Goal: Communication & Community: Answer question/provide support

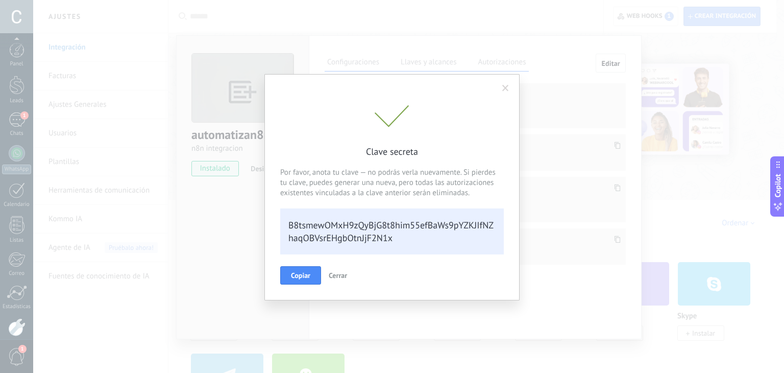
scroll to position [21, 0]
click at [342, 280] on button "Cerrar" at bounding box center [338, 275] width 27 height 18
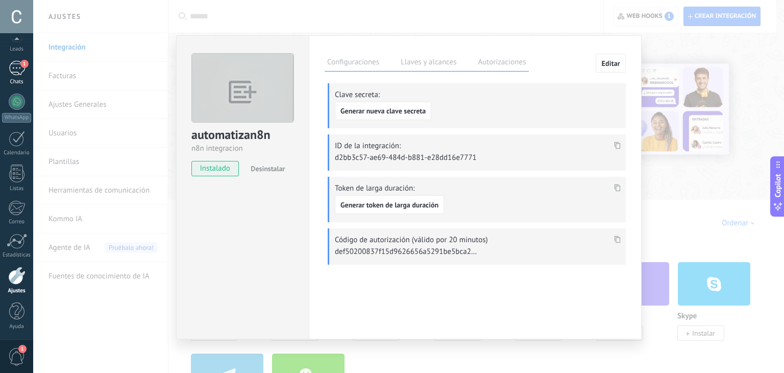
click at [17, 72] on div "1" at bounding box center [17, 68] width 16 height 15
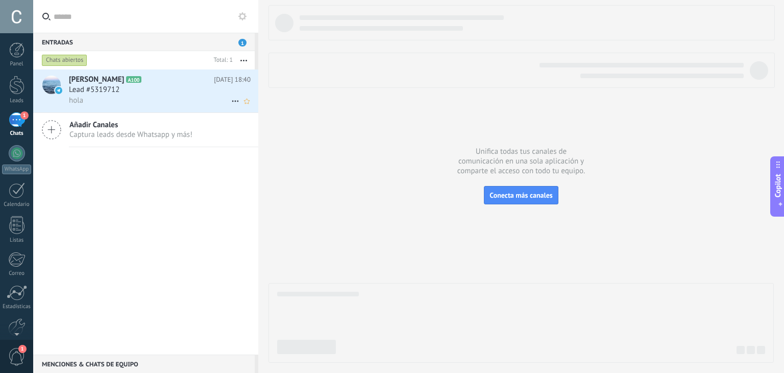
click at [136, 98] on div "hola" at bounding box center [160, 100] width 182 height 11
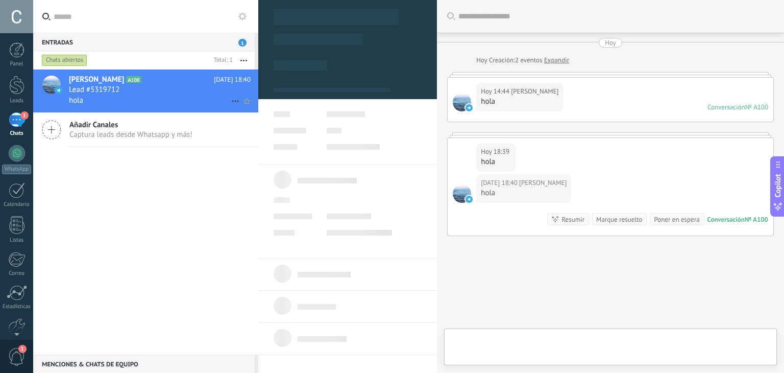
scroll to position [40, 0]
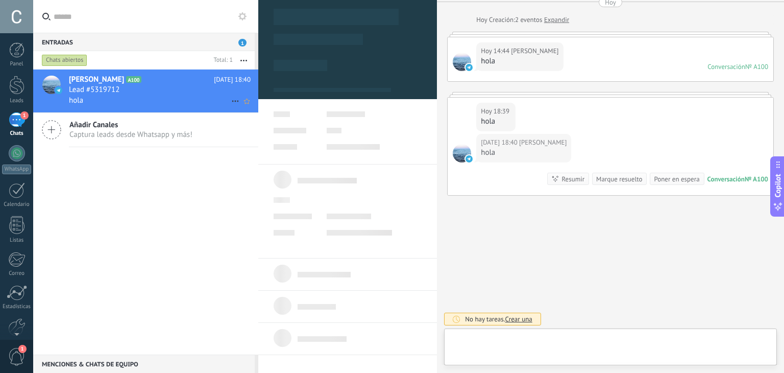
type textarea "**********"
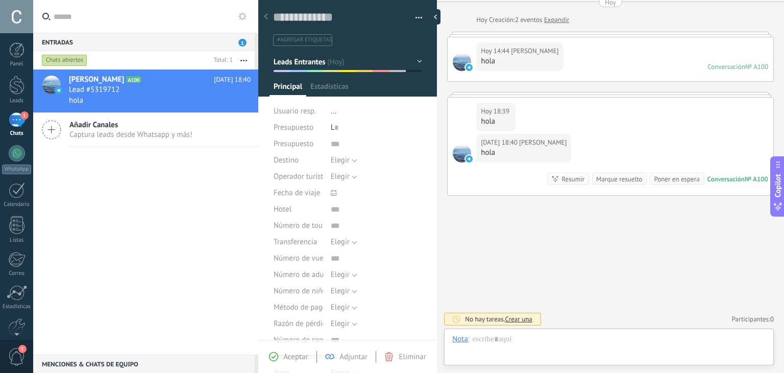
scroll to position [15, 0]
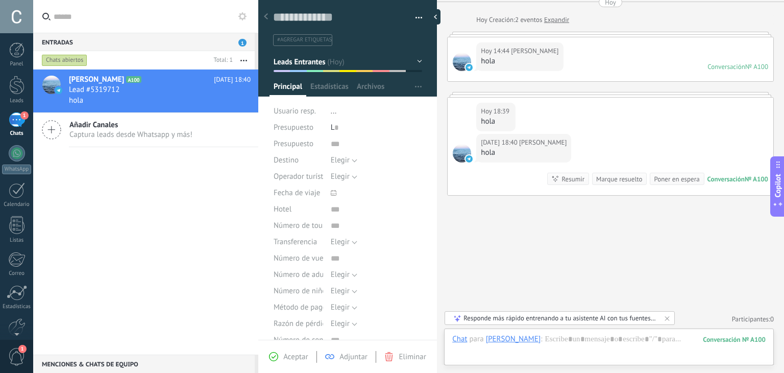
click at [11, 126] on div "1" at bounding box center [17, 119] width 16 height 15
